Goal: Information Seeking & Learning: Compare options

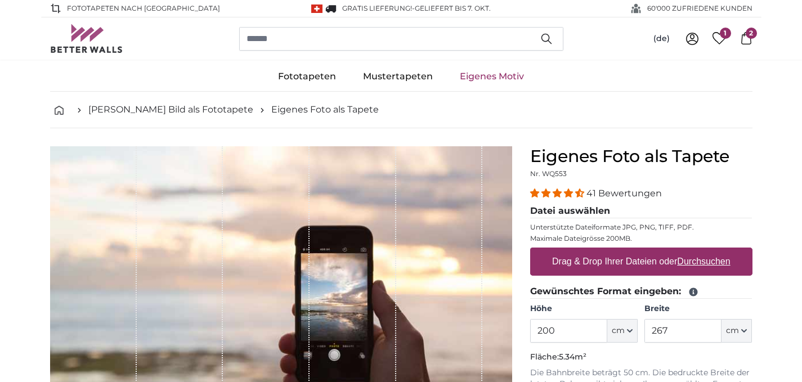
click at [691, 42] on icon at bounding box center [692, 39] width 14 height 14
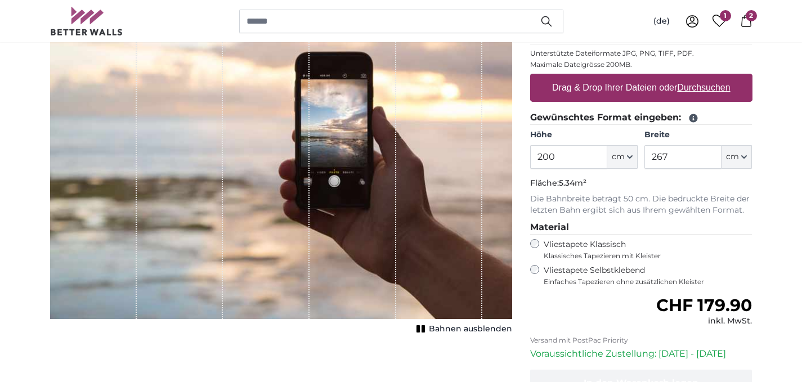
scroll to position [193, 0]
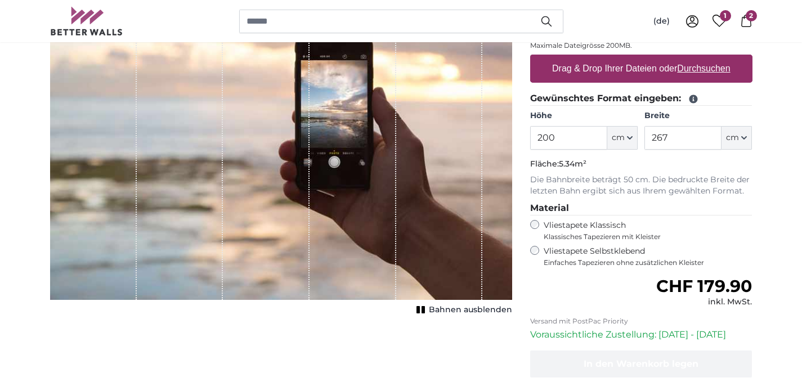
click at [626, 255] on label "Vliestapete Selbstklebend Einfaches Tapezieren ohne zusätzlichen Kleister" at bounding box center [647, 256] width 209 height 21
click at [584, 230] on label "Vliestapete Klassisch Klassisches Tapezieren mit Kleister" at bounding box center [642, 230] width 199 height 21
click at [618, 260] on span "Einfaches Tapezieren ohne zusätzlichen Kleister" at bounding box center [647, 262] width 209 height 9
click at [574, 225] on label "Vliestapete Klassisch Klassisches Tapezieren mit Kleister" at bounding box center [642, 230] width 199 height 21
